Goal: Task Accomplishment & Management: Complete application form

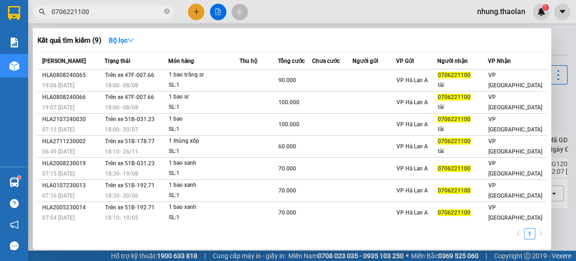
click at [285, 14] on div at bounding box center [288, 130] width 576 height 261
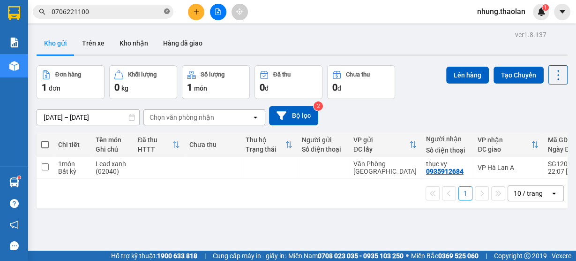
click at [164, 13] on icon "close-circle" at bounding box center [167, 11] width 6 height 6
click at [339, 36] on div "Kho gửi Trên xe Kho nhận Hàng đã giao" at bounding box center [302, 44] width 531 height 25
click at [91, 9] on input "text" at bounding box center [107, 12] width 111 height 10
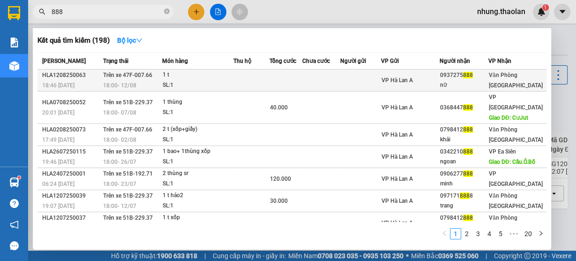
type input "888"
click at [330, 77] on td at bounding box center [320, 80] width 37 height 22
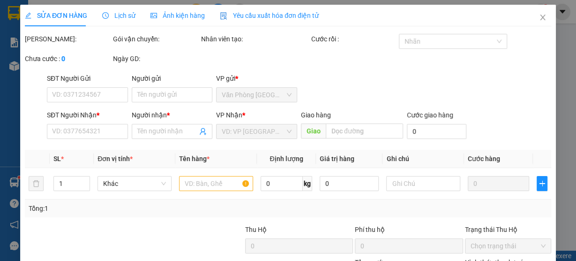
type input "0937275888"
type input "nữ"
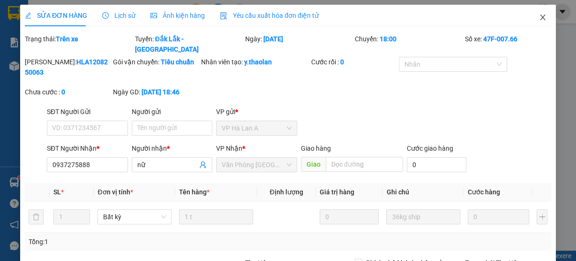
click at [539, 21] on icon "close" at bounding box center [542, 17] width 7 height 7
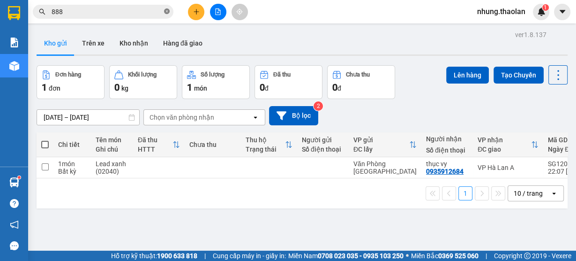
click at [169, 13] on icon "close-circle" at bounding box center [167, 11] width 6 height 6
click at [97, 44] on button "Trên xe" at bounding box center [93, 43] width 37 height 22
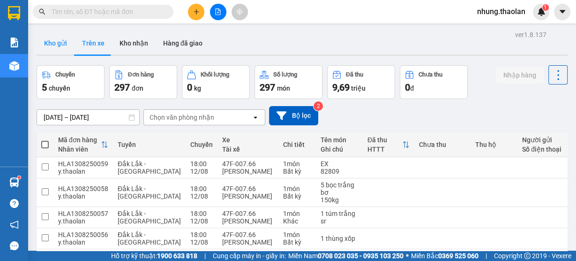
click at [65, 48] on button "Kho gửi" at bounding box center [56, 43] width 38 height 22
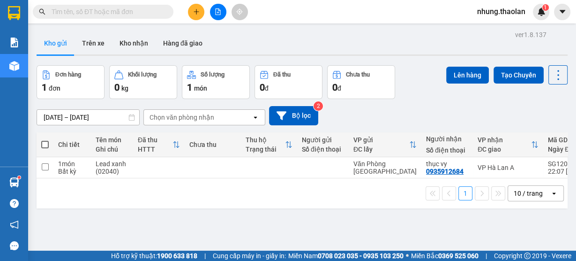
click at [199, 15] on icon "plus" at bounding box center [196, 11] width 7 height 7
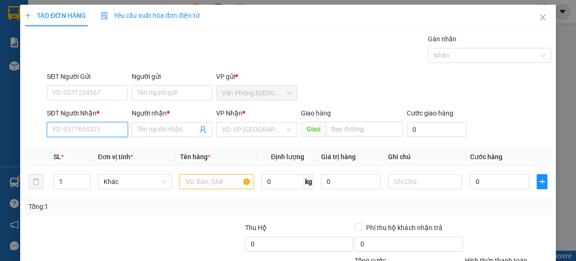
click at [76, 127] on input "SĐT Người Nhận *" at bounding box center [87, 129] width 81 height 15
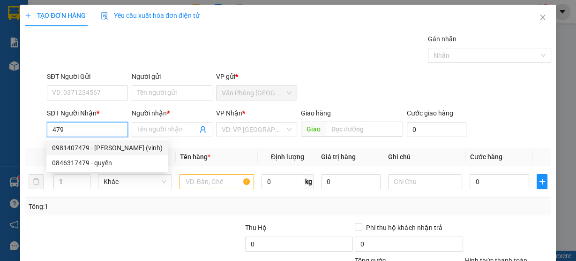
click at [112, 149] on div "0981407479 - [PERSON_NAME] (vinh)" at bounding box center [107, 147] width 111 height 10
type input "0981407479"
type input "[PERSON_NAME] (vinh)"
type input "Buôn Hồ"
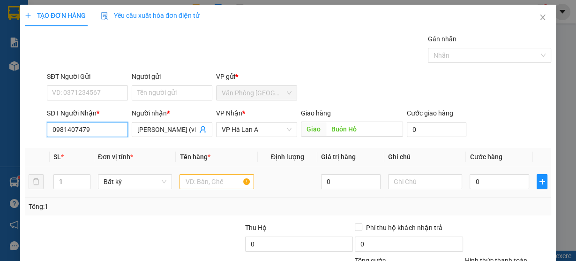
type input "0981407479"
click at [217, 187] on input "text" at bounding box center [217, 181] width 75 height 15
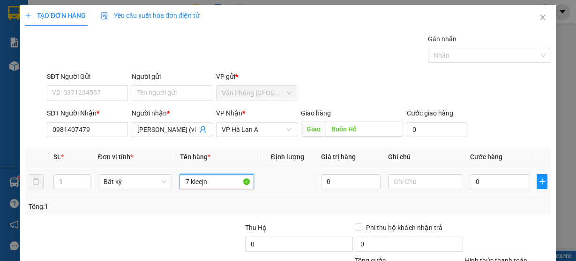
drag, startPoint x: 193, startPoint y: 182, endPoint x: 272, endPoint y: 187, distance: 78.9
click at [272, 187] on tr "1 Bất kỳ 7 kieejn 0 0" at bounding box center [288, 181] width 526 height 31
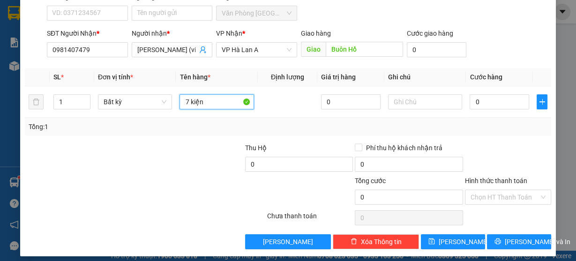
scroll to position [85, 0]
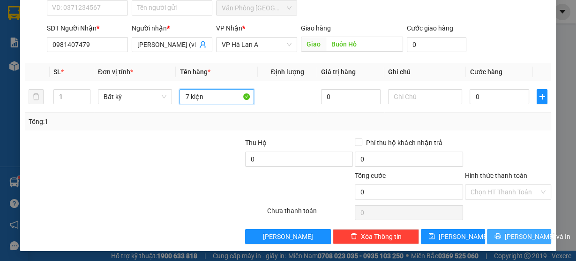
type input "7 kiện"
click at [512, 236] on span "[PERSON_NAME] và In" at bounding box center [538, 236] width 66 height 10
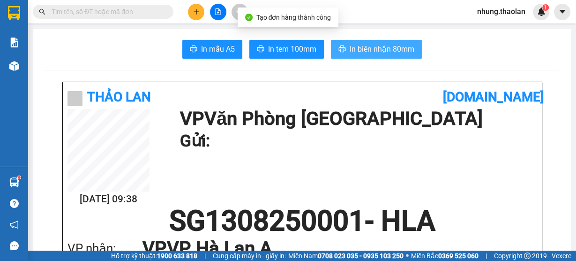
click at [371, 49] on span "In biên nhận 80mm" at bounding box center [382, 49] width 65 height 12
